Goal: Task Accomplishment & Management: Complete application form

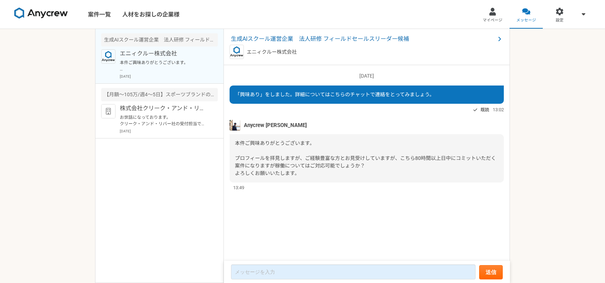
click at [176, 60] on p "本件ご興味ありがとうございます。 プロフィールを拝見しますが、ご経験豊富な方とお見受けしていますが、こちら80時間以上日中にコミットいただく案件になりますが稼…" at bounding box center [164, 65] width 88 height 13
drag, startPoint x: 324, startPoint y: 37, endPoint x: 295, endPoint y: 39, distance: 29.8
click at [295, 39] on span "生成AIスクール運営企業　法人研修 フィールドセールスリーダー候補" at bounding box center [363, 39] width 264 height 9
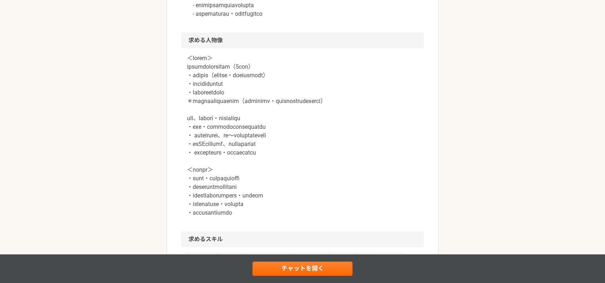
scroll to position [584, 0]
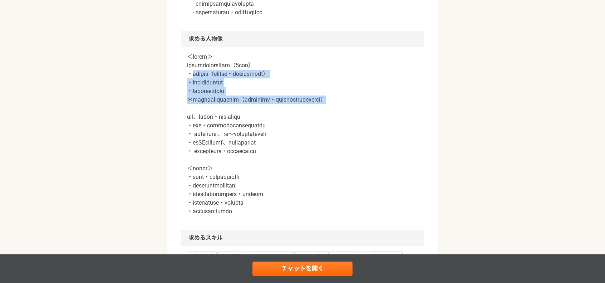
drag, startPoint x: 191, startPoint y: 75, endPoint x: 279, endPoint y: 106, distance: 93.5
click at [279, 106] on p at bounding box center [302, 134] width 231 height 163
click at [255, 112] on p at bounding box center [302, 134] width 231 height 163
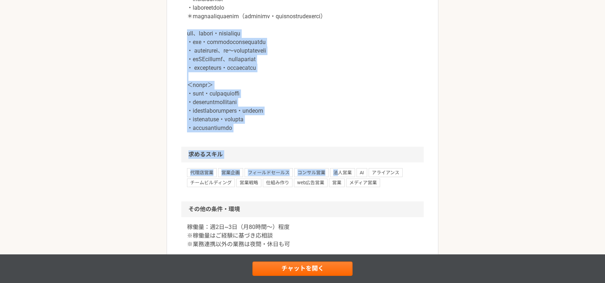
scroll to position [751, 0]
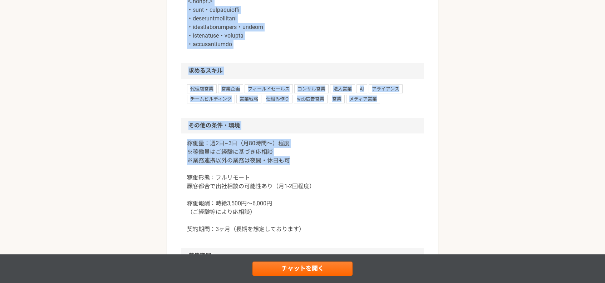
drag, startPoint x: 189, startPoint y: 125, endPoint x: 331, endPoint y: 175, distance: 150.1
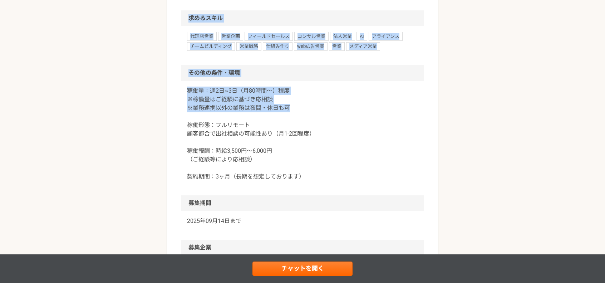
scroll to position [834, 0]
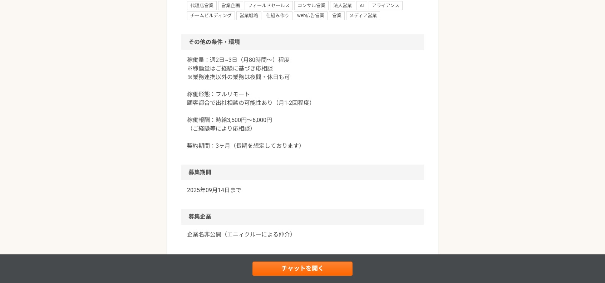
click at [284, 135] on p "稼働量：週2日~3日（月80時間〜）程度 ※稼働量はご経験に基づき応相談 ※業務連携以外の業務は夜間・休日も可 稼働形態：フルリモート 顧客都合で出社相談の可…" at bounding box center [302, 103] width 231 height 94
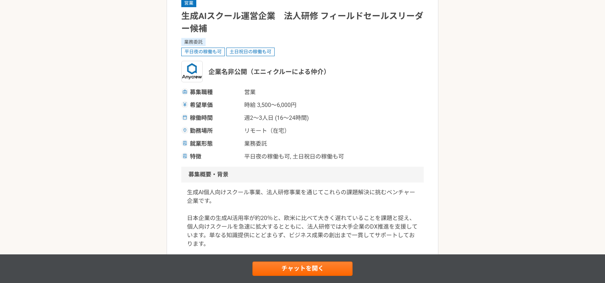
scroll to position [167, 0]
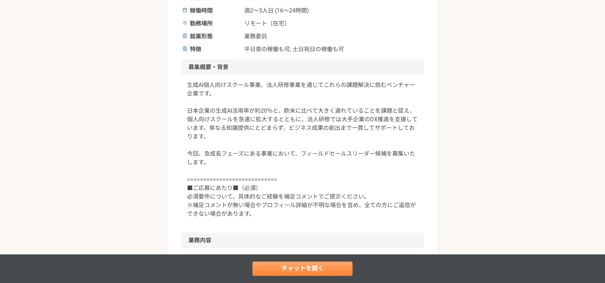
click at [310, 271] on link "チャットを開く" at bounding box center [302, 268] width 100 height 14
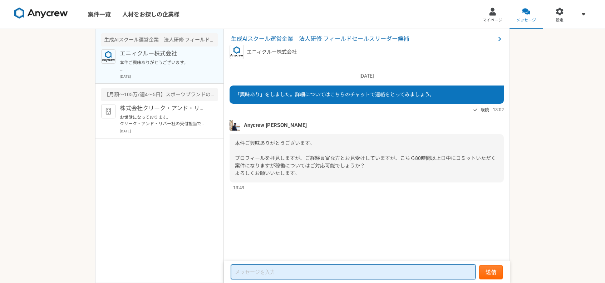
click at [351, 278] on textarea at bounding box center [353, 271] width 244 height 15
type textarea "い"
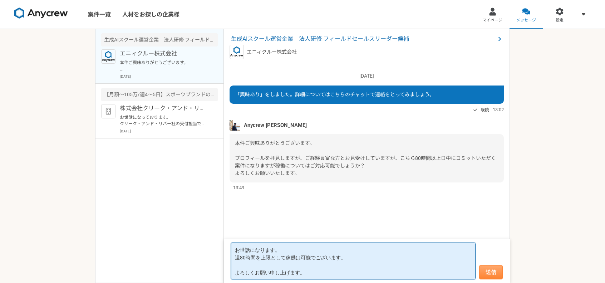
type textarea "お世話になります。 週80時間を上限として稼働は可能でございます。 よろしくお願い申し上げます。"
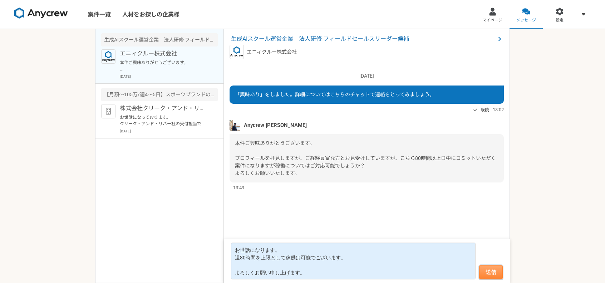
click at [496, 272] on button "送信" at bounding box center [491, 272] width 24 height 14
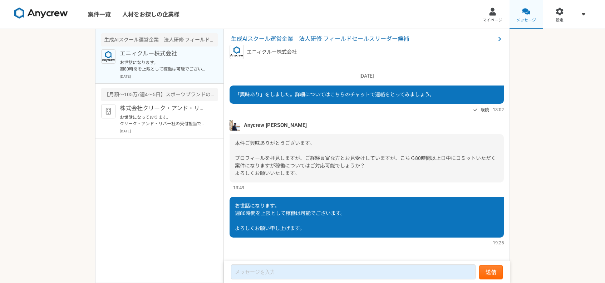
click at [529, 15] on link "メッセージ" at bounding box center [526, 14] width 34 height 29
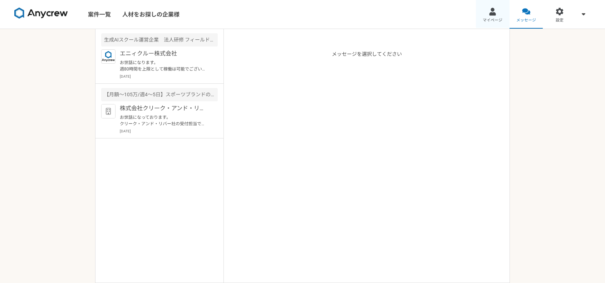
click at [499, 16] on link "マイページ" at bounding box center [493, 14] width 34 height 29
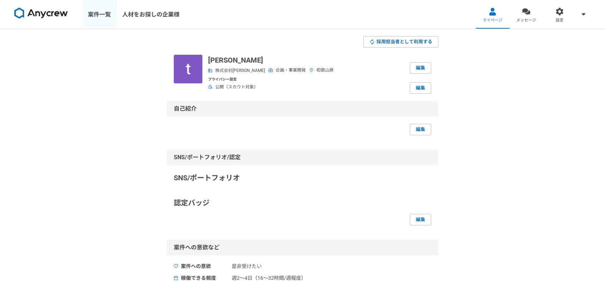
click at [89, 13] on link "案件一覧" at bounding box center [99, 14] width 34 height 29
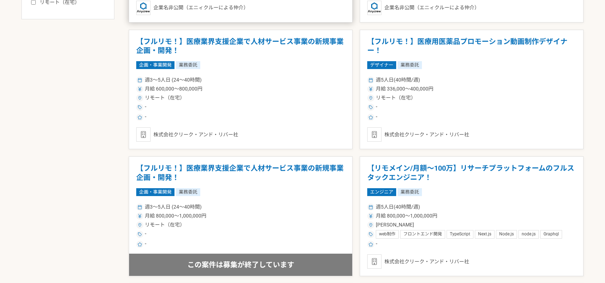
scroll to position [417, 0]
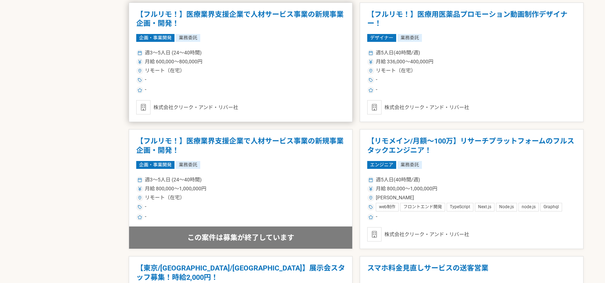
click at [299, 26] on h1 "【フルリモ！】医療業界支援企業で人材サービス事業の新規事業企画・開発！" at bounding box center [240, 19] width 209 height 18
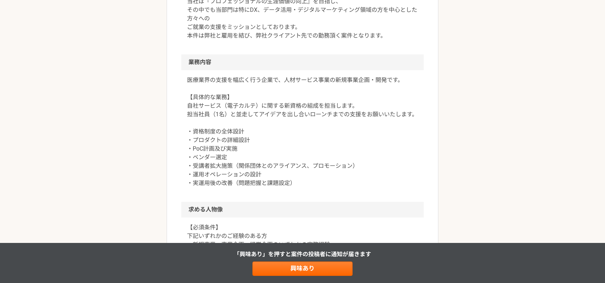
scroll to position [333, 0]
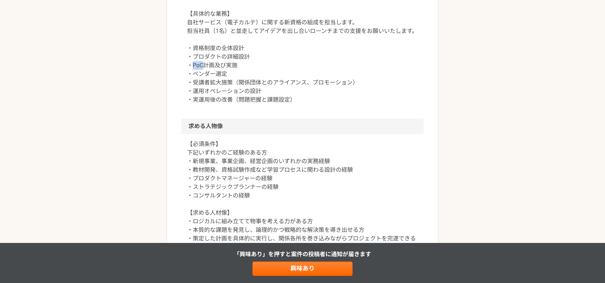
drag, startPoint x: 203, startPoint y: 67, endPoint x: 191, endPoint y: 66, distance: 12.2
click at [191, 66] on p "医療業界の支援を幅広く行う企業で、人材サービス事業の新規事業企画・開発です。 【具体的な業務】 自社サービス（電子カルテ）に関する新資格の組成を担当します。 …" at bounding box center [302, 48] width 231 height 112
click at [234, 75] on p "医療業界の支援を幅広く行う企業で、人材サービス事業の新規事業企画・開発です。 【具体的な業務】 自社サービス（電子カルテ）に関する新資格の組成を担当します。 …" at bounding box center [302, 48] width 231 height 112
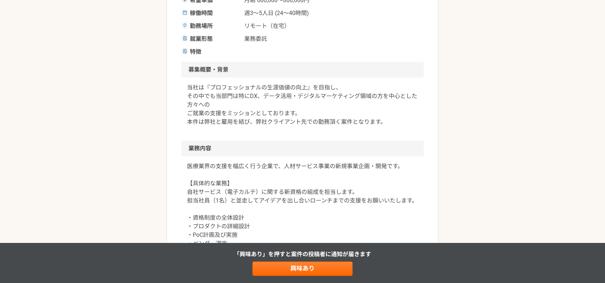
scroll to position [167, 0]
